Goal: Information Seeking & Learning: Learn about a topic

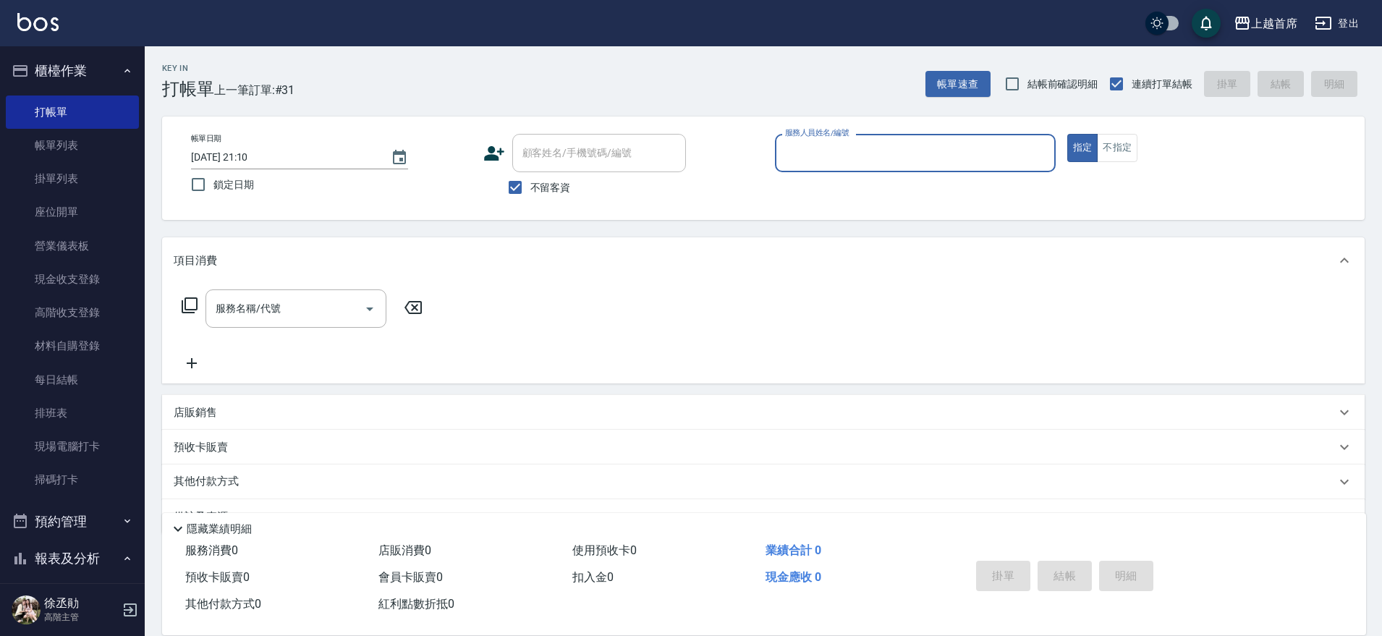
click at [98, 57] on button "櫃檯作業" at bounding box center [72, 71] width 133 height 38
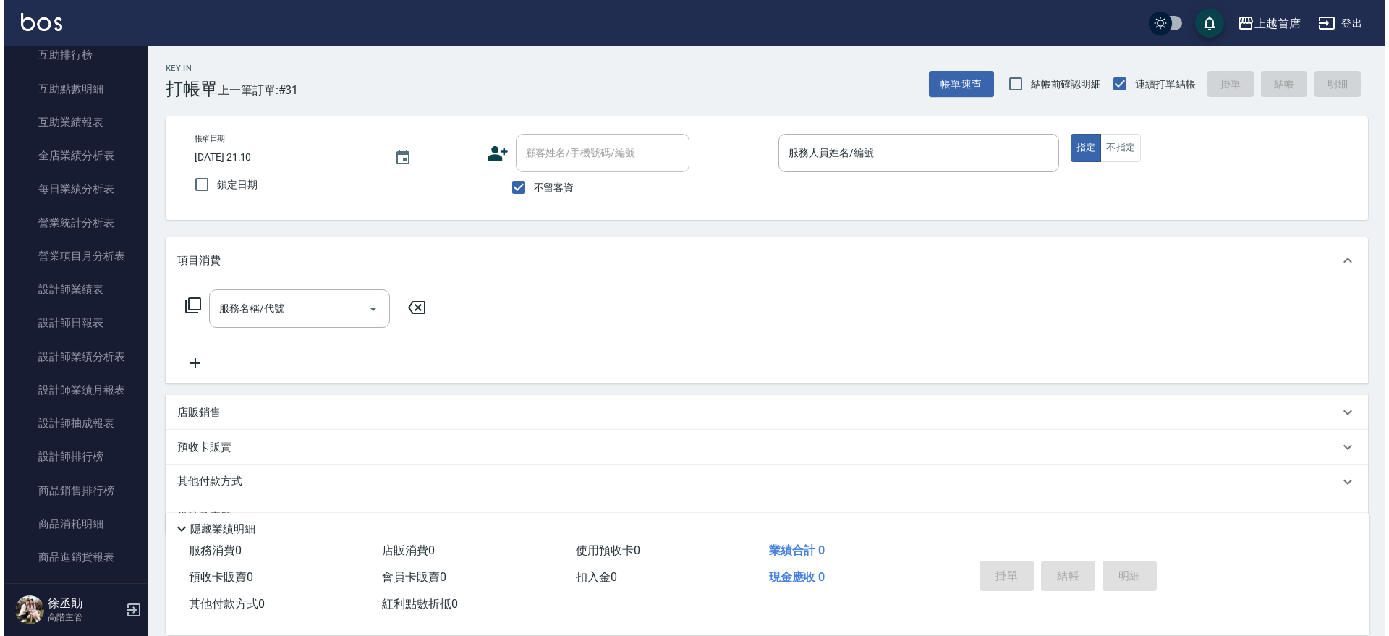
scroll to position [367, 0]
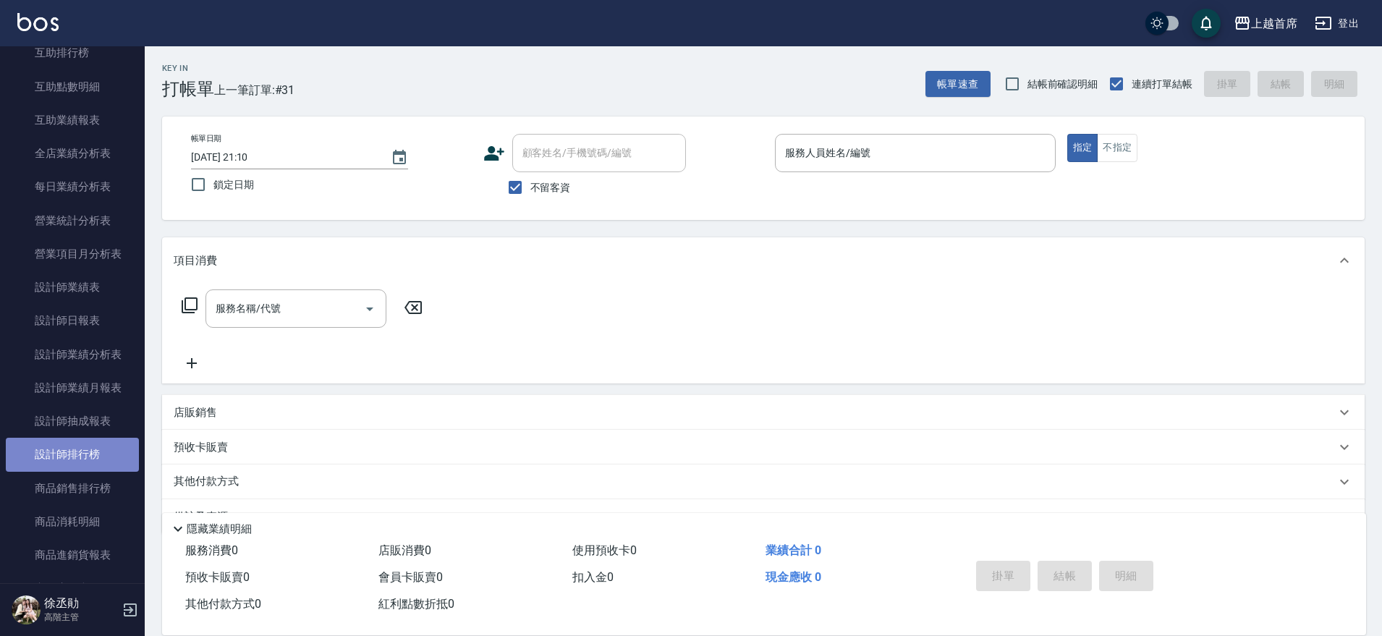
click at [81, 453] on link "設計師排行榜" at bounding box center [72, 454] width 133 height 33
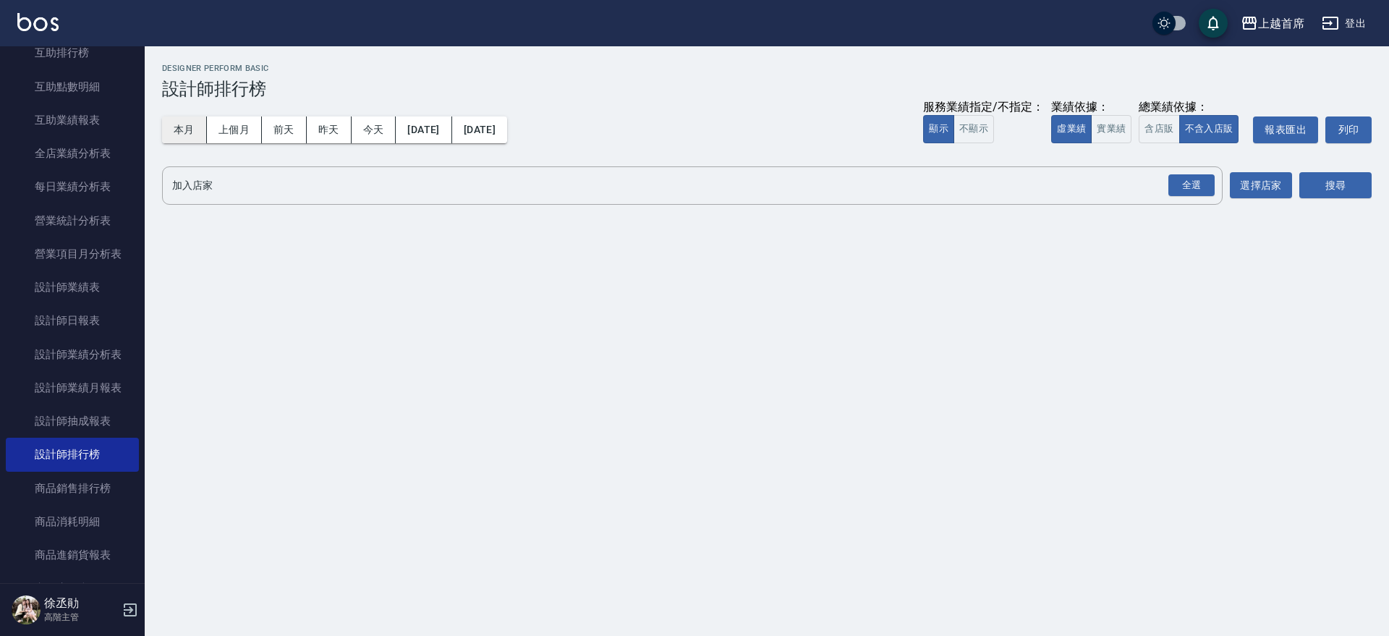
drag, startPoint x: 191, startPoint y: 131, endPoint x: 293, endPoint y: 148, distance: 103.5
click at [193, 134] on button "本月" at bounding box center [184, 129] width 45 height 27
click at [1105, 131] on button "實業績" at bounding box center [1111, 129] width 41 height 28
click at [1199, 182] on div "全選" at bounding box center [1191, 185] width 46 height 22
drag, startPoint x: 1291, startPoint y: 190, endPoint x: 1298, endPoint y: 192, distance: 7.6
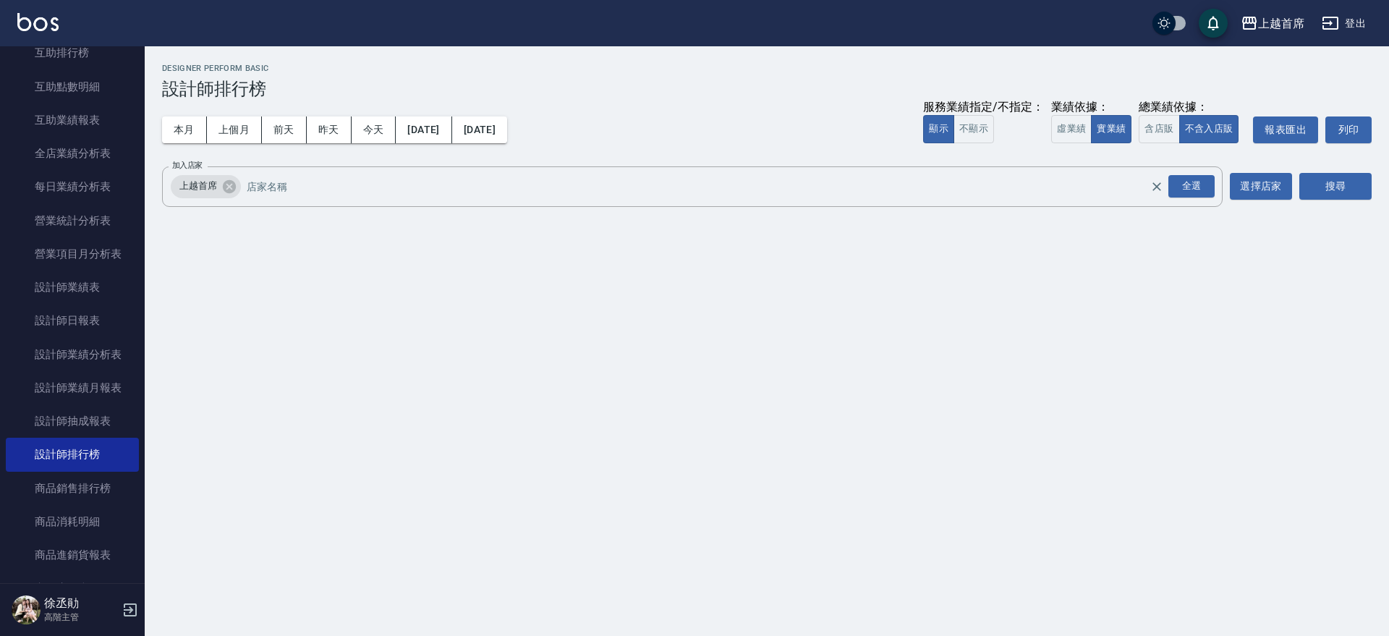
click at [1293, 190] on div "加入店家 上越首席 全選 加入店家 選擇店家 搜尋" at bounding box center [766, 186] width 1209 height 41
click at [1314, 192] on button "搜尋" at bounding box center [1335, 186] width 72 height 27
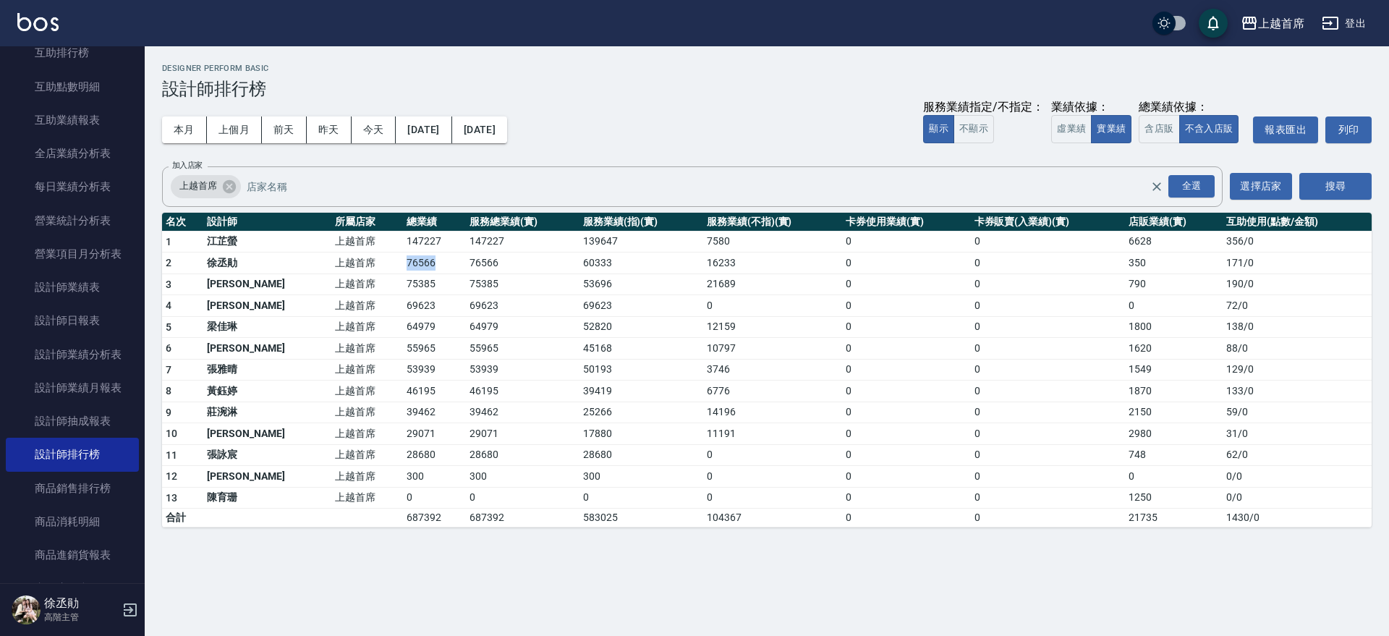
drag, startPoint x: 339, startPoint y: 260, endPoint x: 407, endPoint y: 271, distance: 69.6
click at [407, 271] on tr "2 [PERSON_NAME]首席 76566 76566 60333 16233 0 0 350 171 / 0" at bounding box center [766, 263] width 1209 height 22
click at [423, 272] on td "76566" at bounding box center [434, 263] width 63 height 22
drag, startPoint x: 352, startPoint y: 325, endPoint x: 426, endPoint y: 325, distance: 73.8
click at [426, 325] on tr "5 [PERSON_NAME]首席 64979 64979 52820 12159 0 0 1800 138 / 0" at bounding box center [766, 327] width 1209 height 22
